Goal: Ask a question

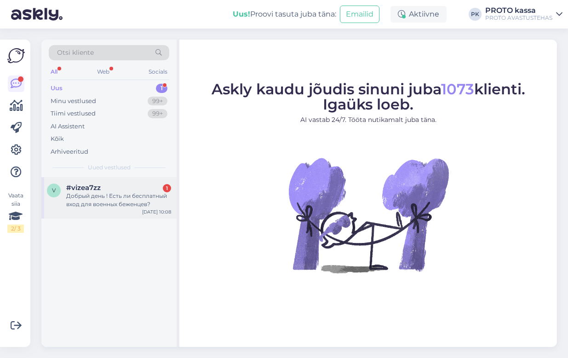
click at [83, 192] on div "Добрый день ! Есть ли бесплатный вход для военных беженцев?" at bounding box center [118, 200] width 105 height 17
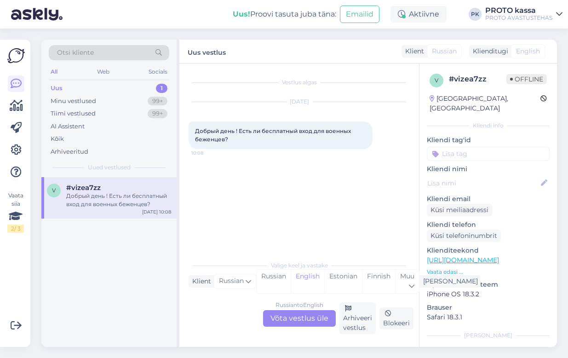
click at [315, 318] on div "Russian to English Võta vestlus üle" at bounding box center [299, 318] width 73 height 17
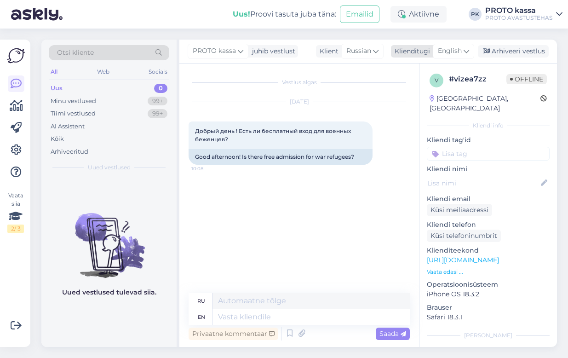
click at [465, 46] on icon at bounding box center [467, 51] width 6 height 10
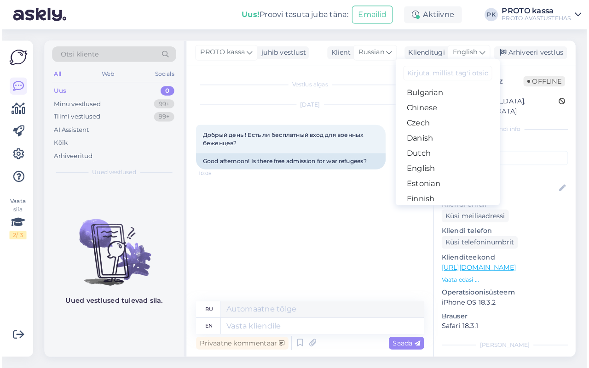
scroll to position [57, 0]
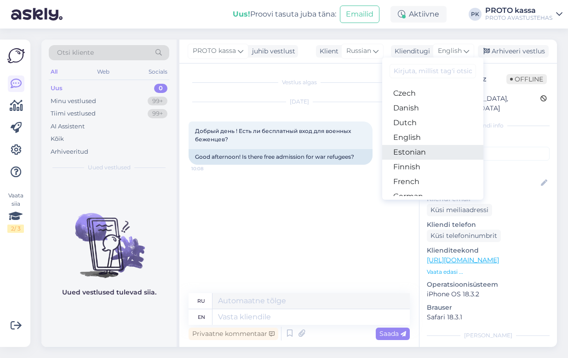
click at [411, 150] on link "Estonian" at bounding box center [432, 152] width 101 height 15
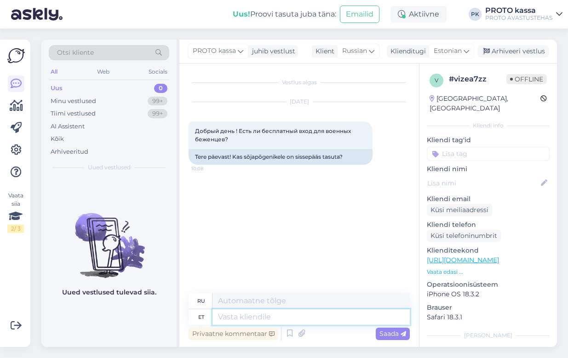
click at [232, 316] on textarea at bounding box center [310, 317] width 197 height 16
type textarea "Tere!"
type textarea "Привет!"
type textarea "Tere! [GEOGRAPHIC_DATA]"
type textarea "Привет, [GEOGRAPHIC_DATA]!"
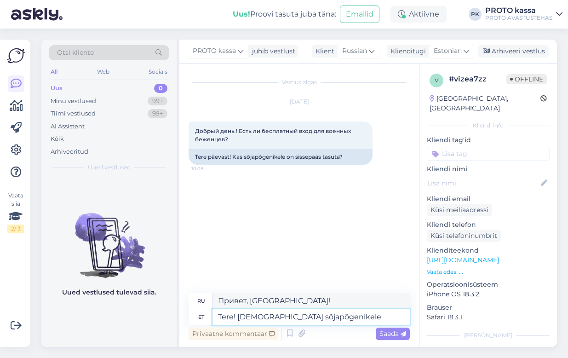
type textarea "Tere! [DEMOGRAPHIC_DATA] sõjapõgenikele"
type textarea "Привет! [DEMOGRAPHIC_DATA] беженцам от войны"
type textarea "Tere! [DEMOGRAPHIC_DATA] sõjapõgenikele on m"
type textarea "Привет! Для [DEMOGRAPHIC_DATA] беженцев войны."
type textarea "Tere! [DEMOGRAPHIC_DATA] sõjapõgenikele on meil"
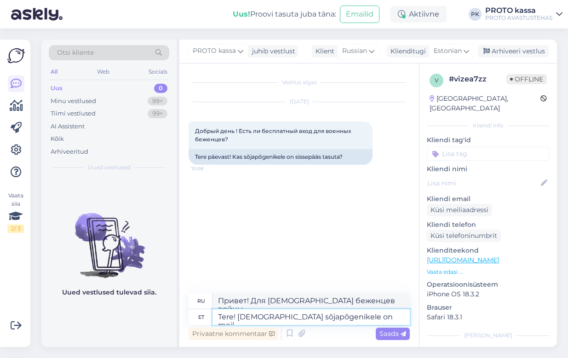
type textarea "Привет! У нас есть помощь [DEMOGRAPHIC_DATA] беженцам."
type textarea "Tere! [DEMOGRAPHIC_DATA] sõjapõgenikele on meil tasuta s"
type textarea "Здравствуйте! У нас есть бесплатные услуги для [DEMOGRAPHIC_DATA] беженцев."
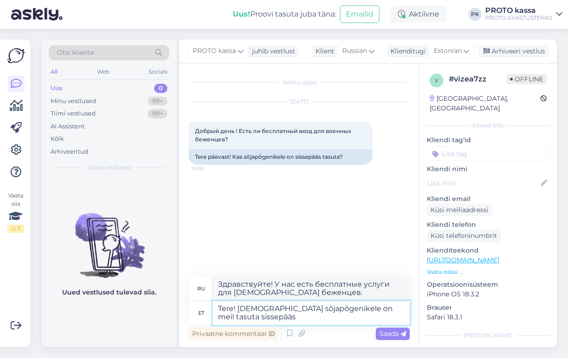
type textarea "Tere! [DEMOGRAPHIC_DATA] sõjapõgenikele on meil tasuta sissepääs"
type textarea "Здравствуйте! Для [DEMOGRAPHIC_DATA] беженцев, пострадавших от войны, вход бесп…"
type textarea "Tere! [DEMOGRAPHIC_DATA] sõjapõgenikele on meil tasuta sissepääs tööpäevadel."
type textarea "Здравствуйте! Мы предлагаем бесплатный вход для [DEMOGRAPHIC_DATA] беженцев по …"
type textarea "Tere! [DEMOGRAPHIC_DATA] sõjapõgenikele on meil tasuta sissepääs tööpäevadel."
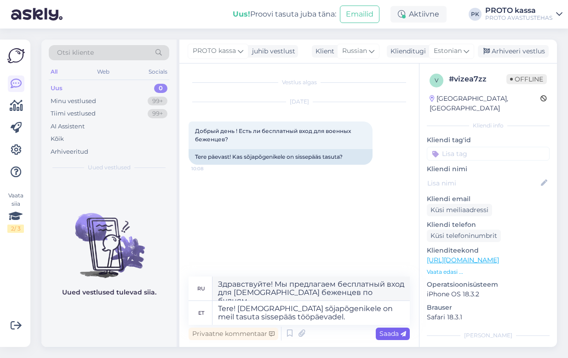
click at [383, 331] on span "Saada" at bounding box center [392, 333] width 27 height 8
